Goal: Understand process/instructions: Learn how to perform a task or action

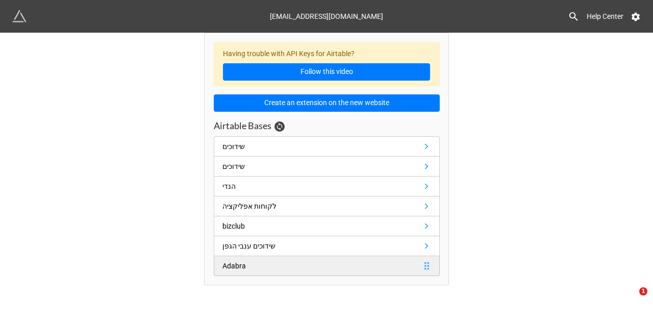
click at [255, 262] on link "Adabra" at bounding box center [327, 266] width 226 height 20
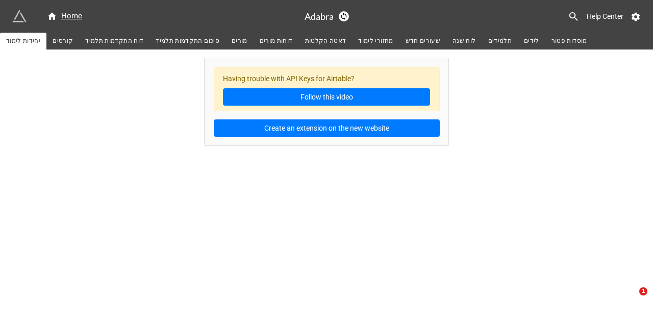
click at [58, 42] on span "קורסים" at bounding box center [63, 41] width 20 height 11
click at [111, 42] on span "דוח התקדמות תלמיד" at bounding box center [114, 41] width 58 height 11
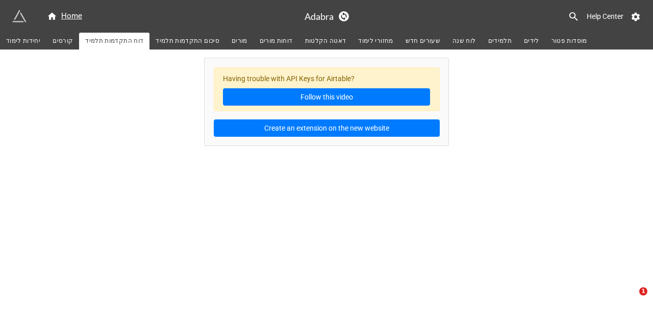
click at [181, 41] on span "סיכום התקדמות תלמיד" at bounding box center [188, 41] width 64 height 11
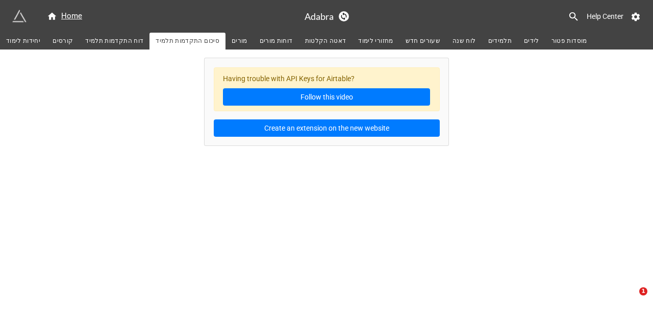
click at [237, 41] on link "מורים" at bounding box center [240, 41] width 28 height 17
click at [260, 40] on span "דוחות מורים" at bounding box center [276, 41] width 33 height 11
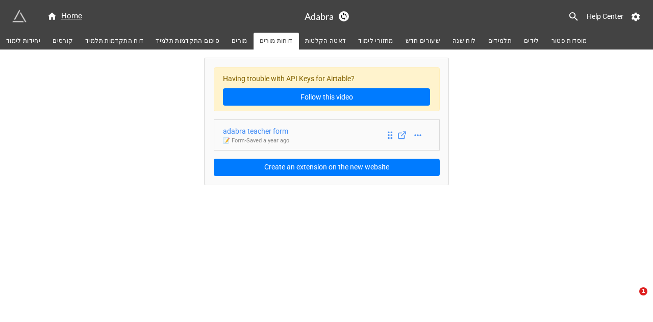
click at [306, 133] on link "adabra teacher form 📝 Form - Saved a year ago" at bounding box center [327, 134] width 226 height 31
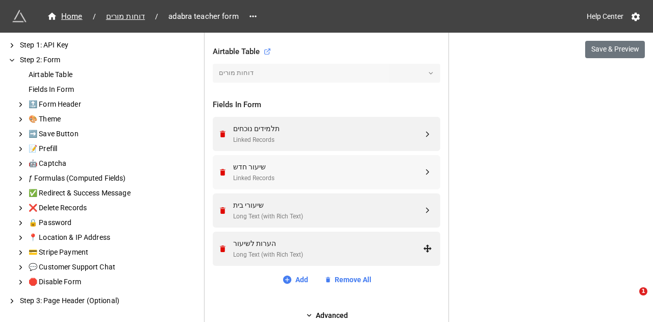
scroll to position [342, 0]
click at [297, 139] on div "Linked Records" at bounding box center [328, 140] width 190 height 10
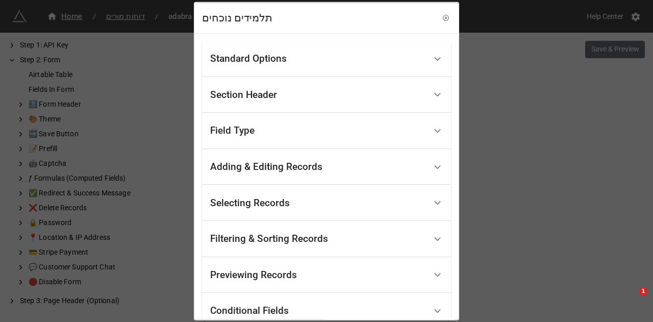
scroll to position [0, 0]
click at [269, 64] on div "Standard Options" at bounding box center [248, 59] width 77 height 10
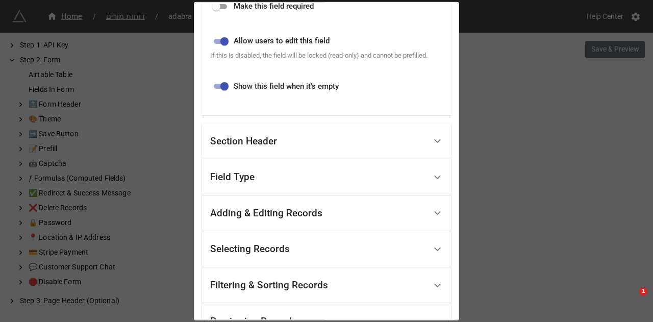
scroll to position [357, 0]
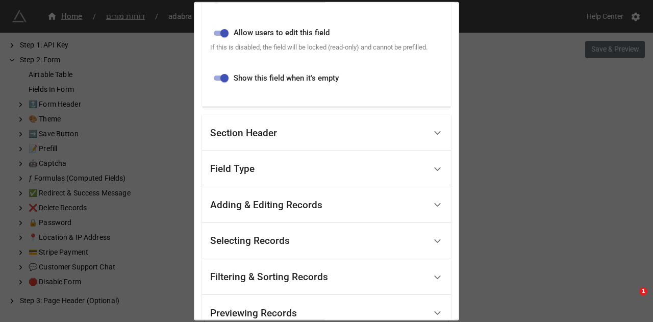
click at [257, 173] on div "Field Type" at bounding box center [318, 169] width 216 height 24
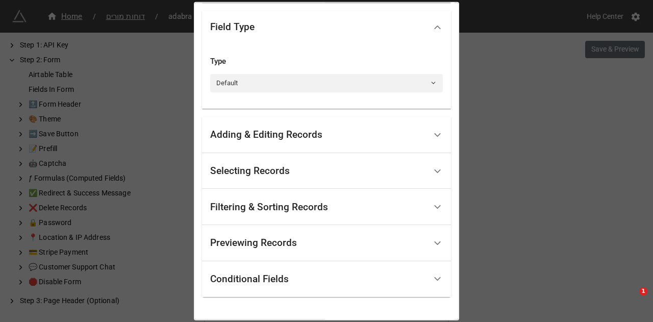
scroll to position [126, 0]
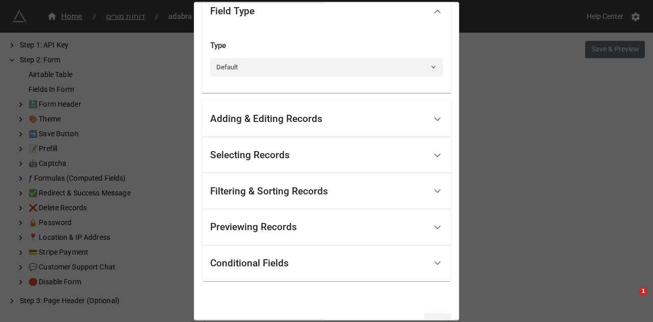
click at [258, 124] on div "Adding & Editing Records" at bounding box center [266, 119] width 112 height 10
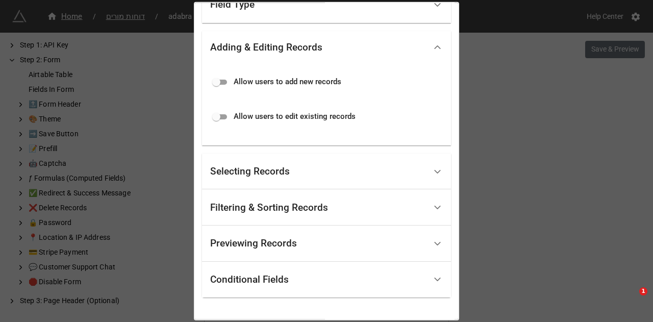
click at [253, 172] on div "Selecting Records" at bounding box center [250, 171] width 80 height 10
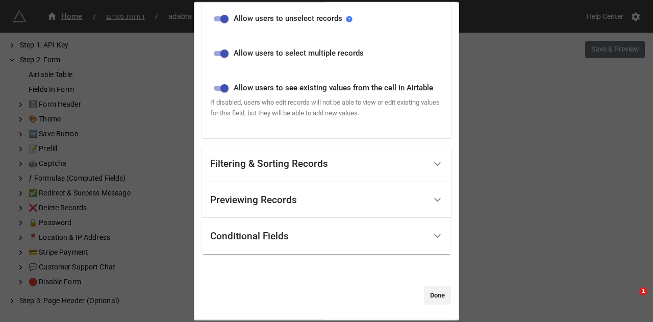
click at [255, 169] on div "Filtering & Sorting Records" at bounding box center [269, 164] width 118 height 10
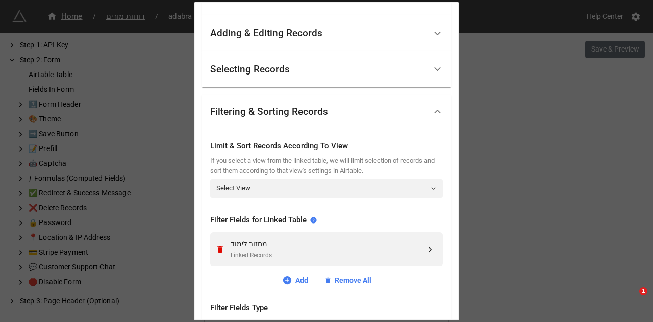
scroll to position [190, 0]
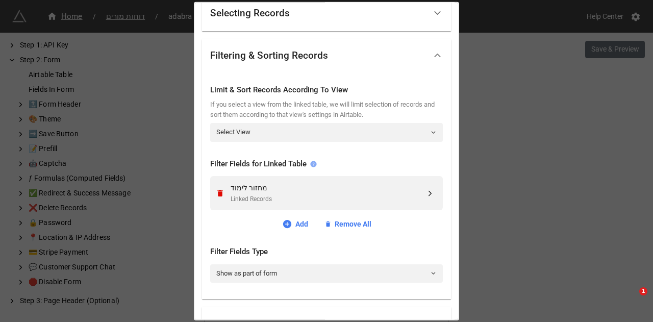
click at [312, 165] on icon at bounding box center [313, 164] width 6 height 6
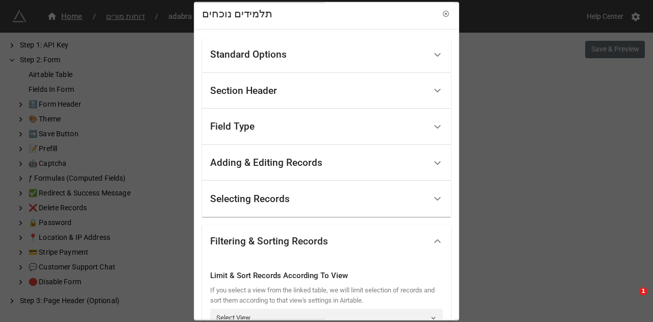
scroll to position [0, 0]
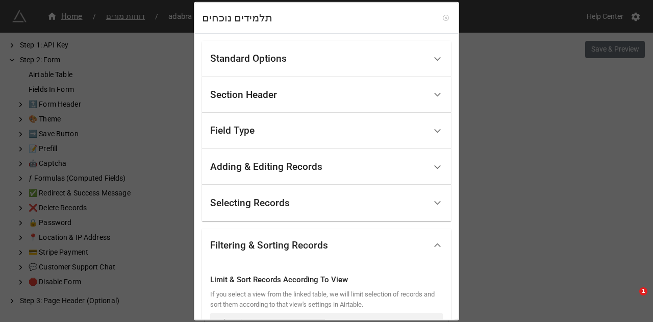
click at [444, 17] on icon at bounding box center [445, 17] width 7 height 7
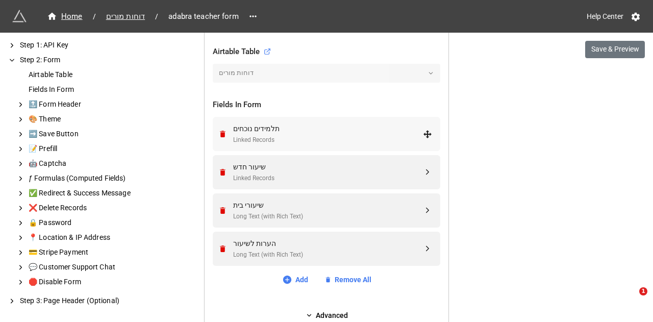
click at [300, 138] on div "Linked Records" at bounding box center [328, 140] width 190 height 10
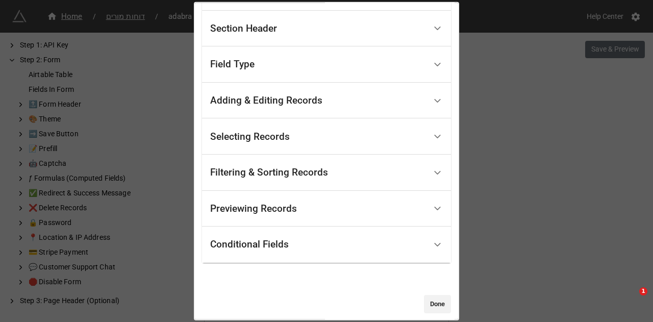
scroll to position [74, 0]
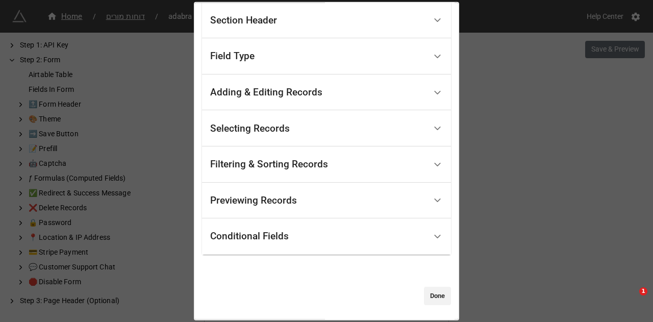
click at [290, 93] on div "Adding & Editing Records" at bounding box center [266, 92] width 112 height 10
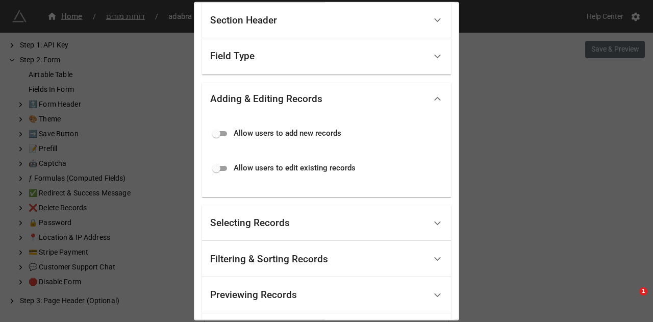
click at [286, 69] on div "Field Type" at bounding box center [326, 56] width 249 height 36
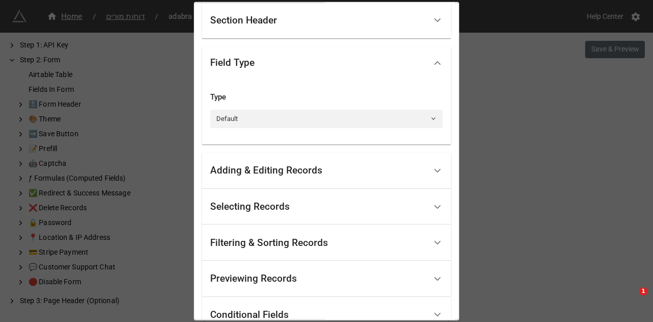
click at [285, 36] on div "Section Header" at bounding box center [326, 20] width 249 height 36
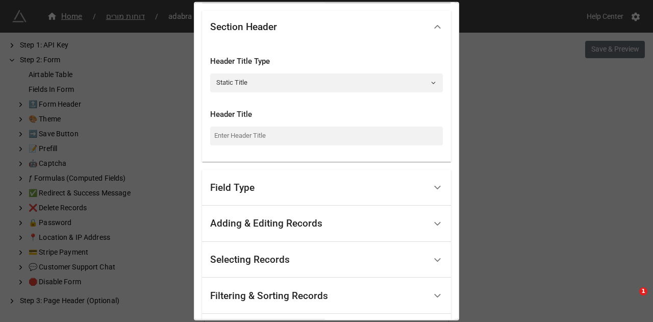
click at [286, 222] on div "Adding & Editing Records" at bounding box center [266, 223] width 112 height 10
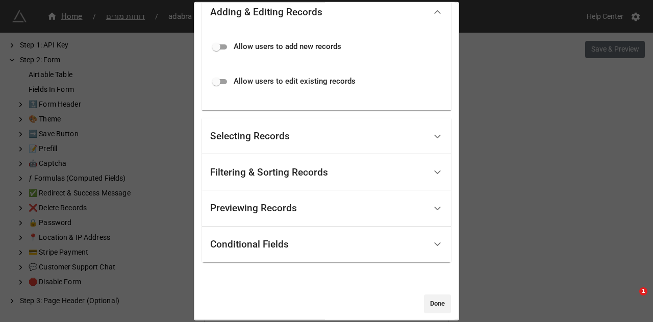
scroll to position [169, 0]
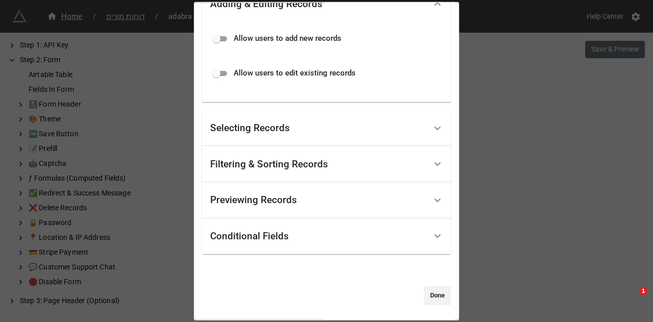
click at [295, 174] on div "Filtering & Sorting Records" at bounding box center [318, 164] width 216 height 24
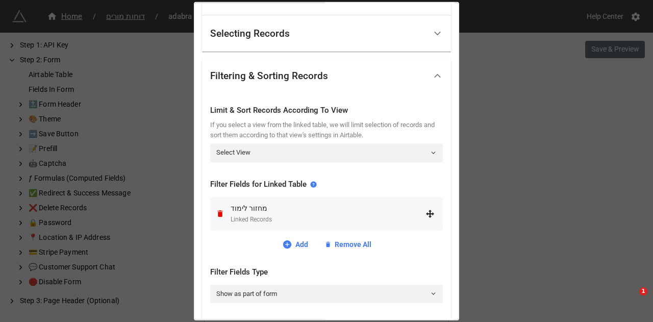
click at [306, 215] on div "Linked Records" at bounding box center [328, 220] width 195 height 10
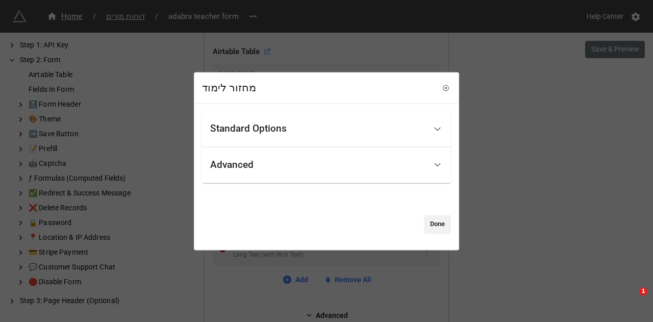
click at [295, 131] on div "Standard Options" at bounding box center [318, 129] width 216 height 24
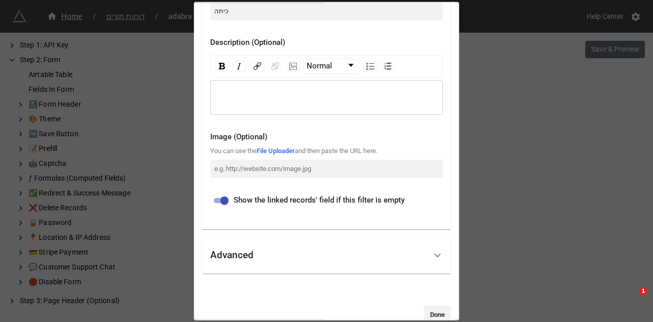
scroll to position [120, 0]
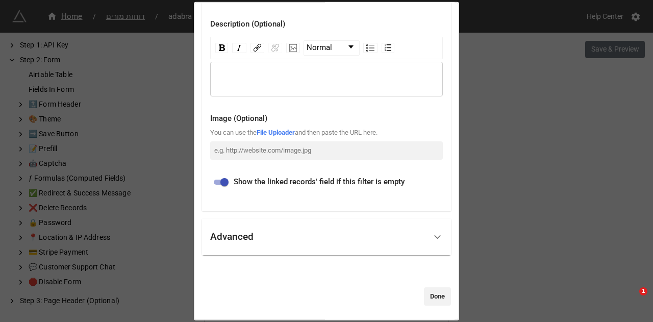
click at [272, 227] on div "Advanced" at bounding box center [318, 237] width 216 height 24
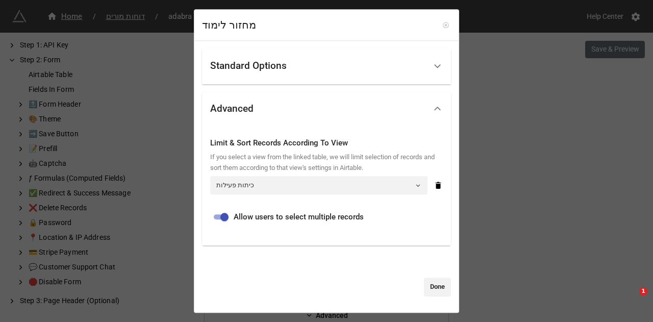
click at [442, 26] on icon at bounding box center [445, 25] width 7 height 7
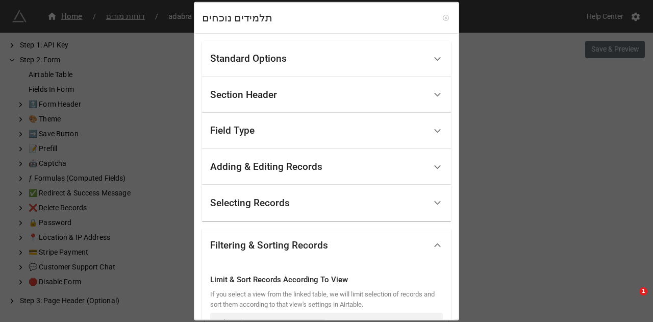
click at [443, 16] on icon at bounding box center [445, 17] width 7 height 7
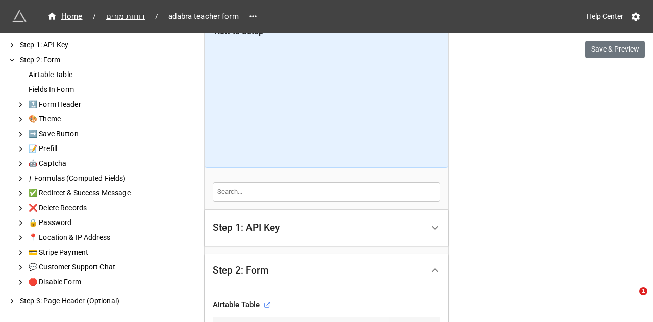
scroll to position [87, 0]
